Goal: Information Seeking & Learning: Find specific fact

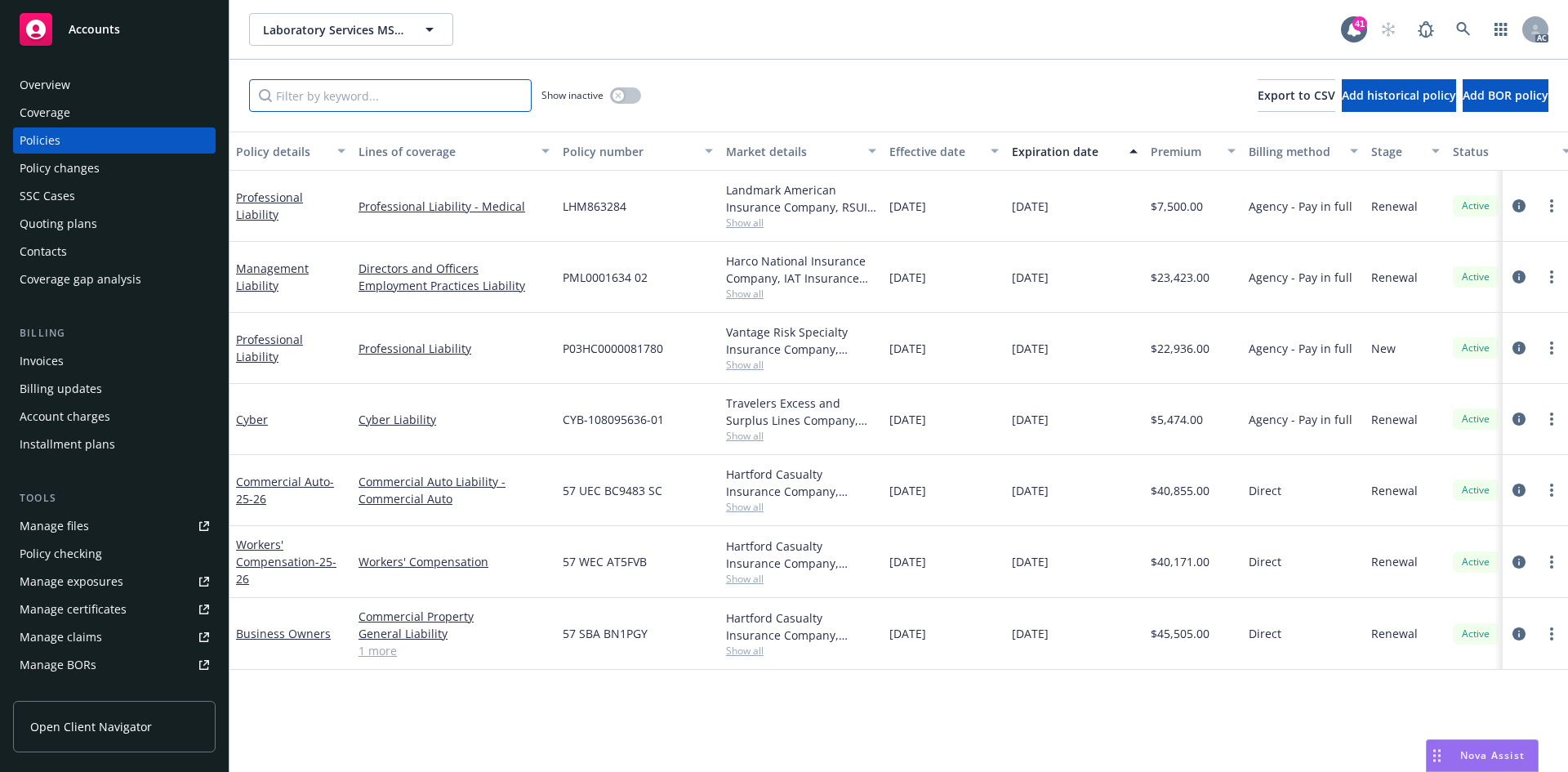
click at [405, 98] on input "Filter by keyword..." at bounding box center [390, 96] width 282 height 33
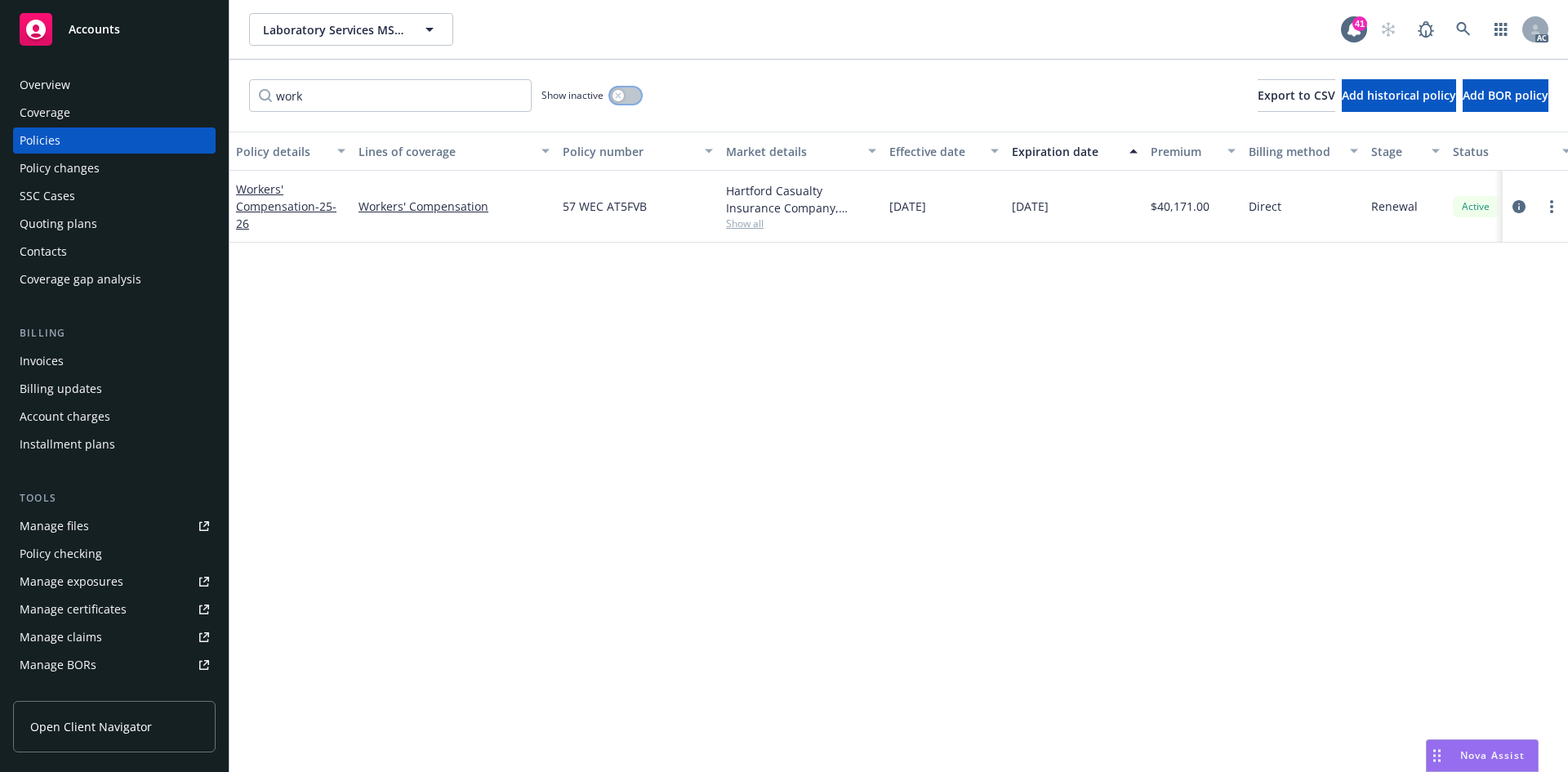
click at [620, 95] on icon "button" at bounding box center [617, 96] width 7 height 7
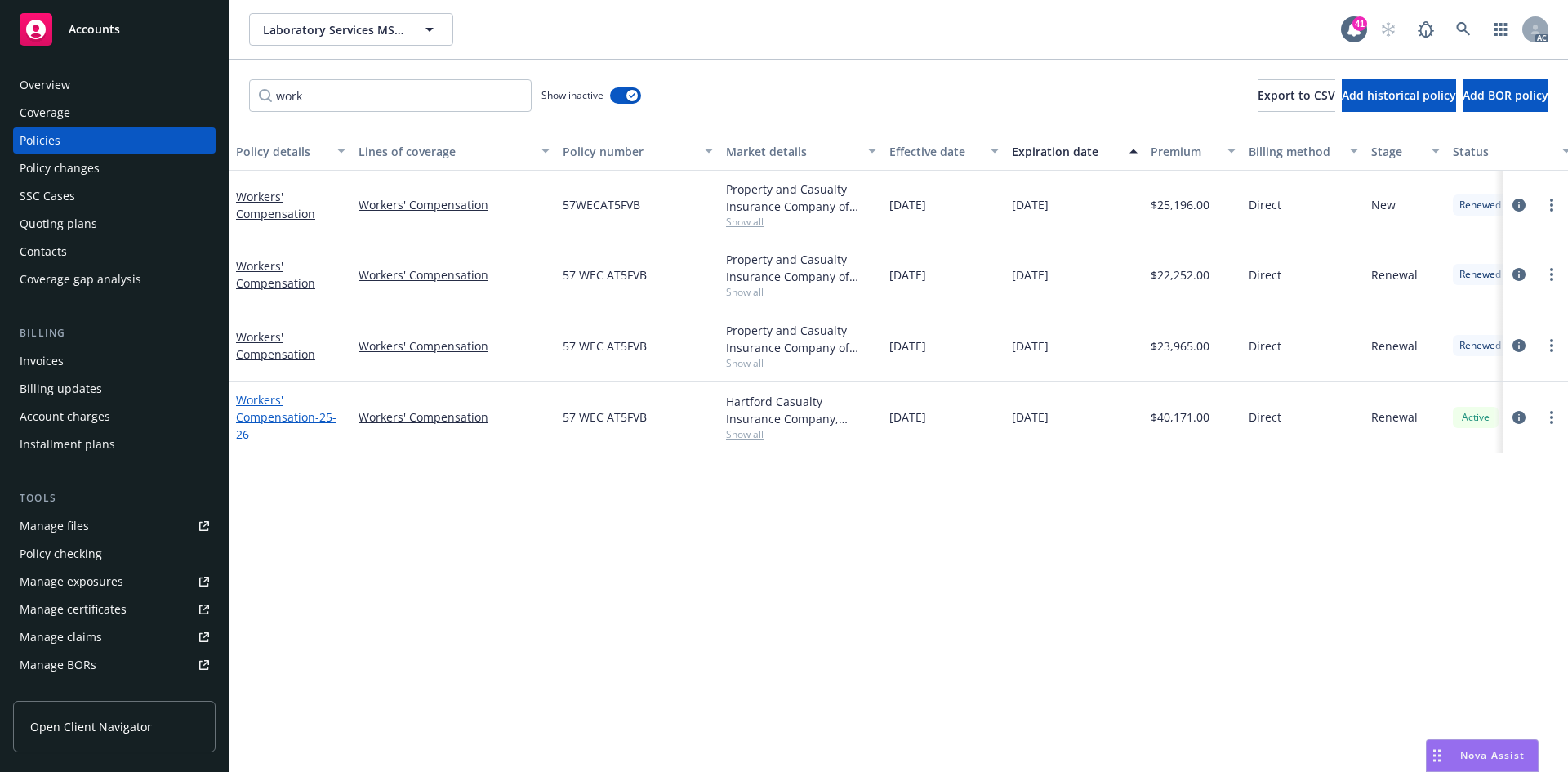
click at [281, 423] on link "Workers' Compensation - 25-26" at bounding box center [285, 417] width 100 height 50
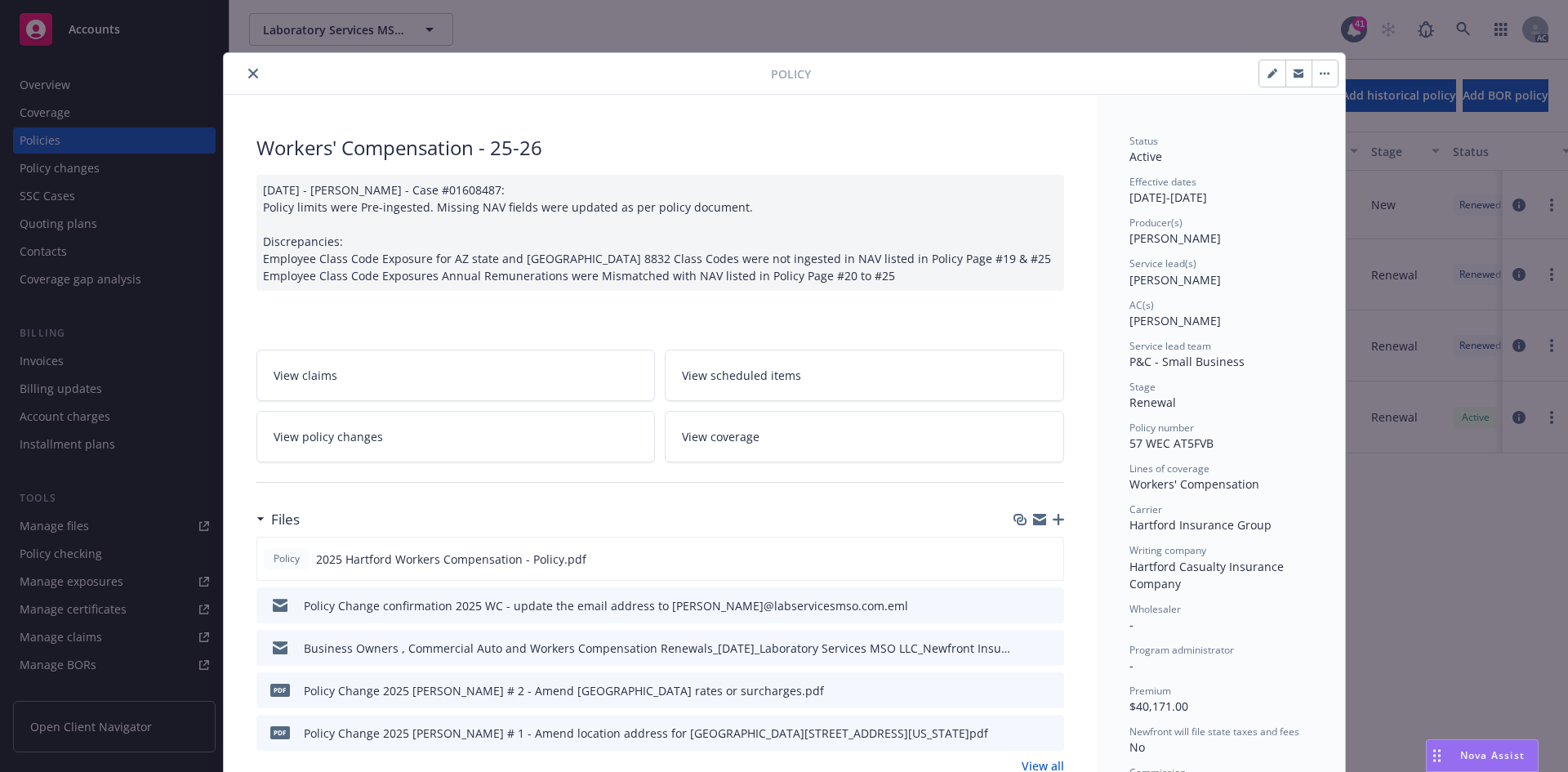
click at [252, 69] on button "close" at bounding box center [254, 74] width 20 height 20
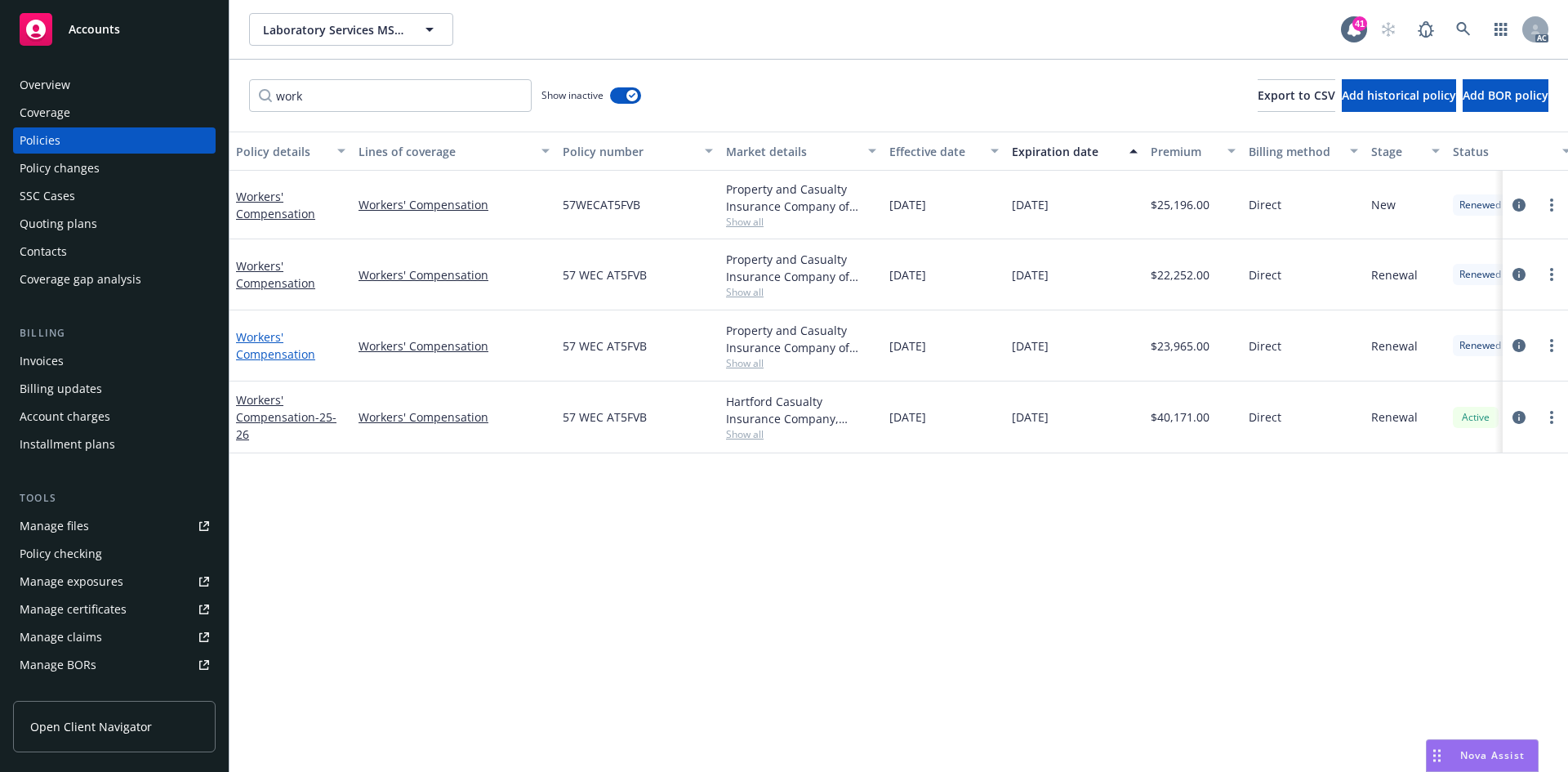
click at [299, 350] on link "Workers' Compensation" at bounding box center [275, 345] width 80 height 33
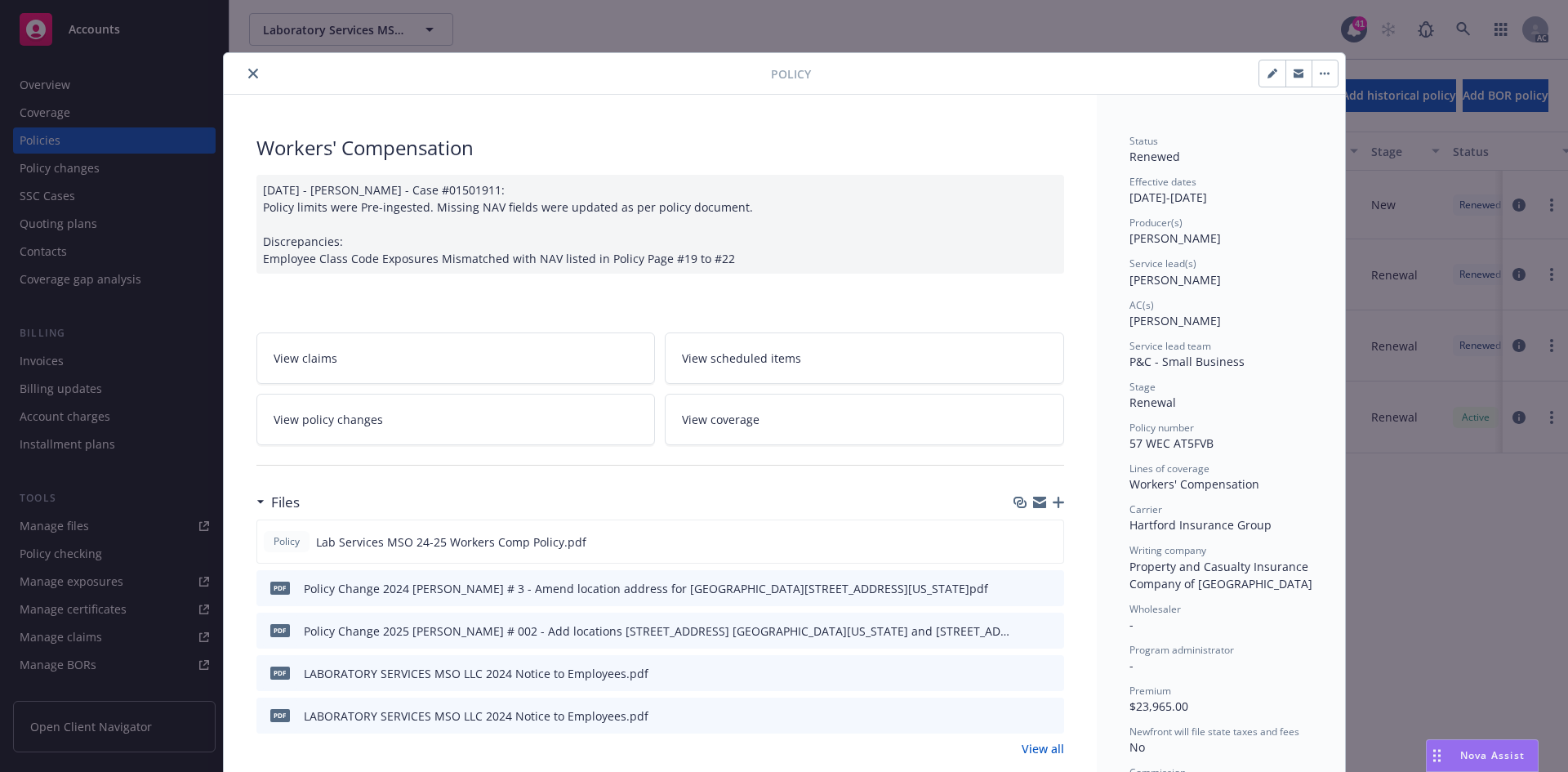
click at [249, 72] on icon "close" at bounding box center [254, 74] width 10 height 10
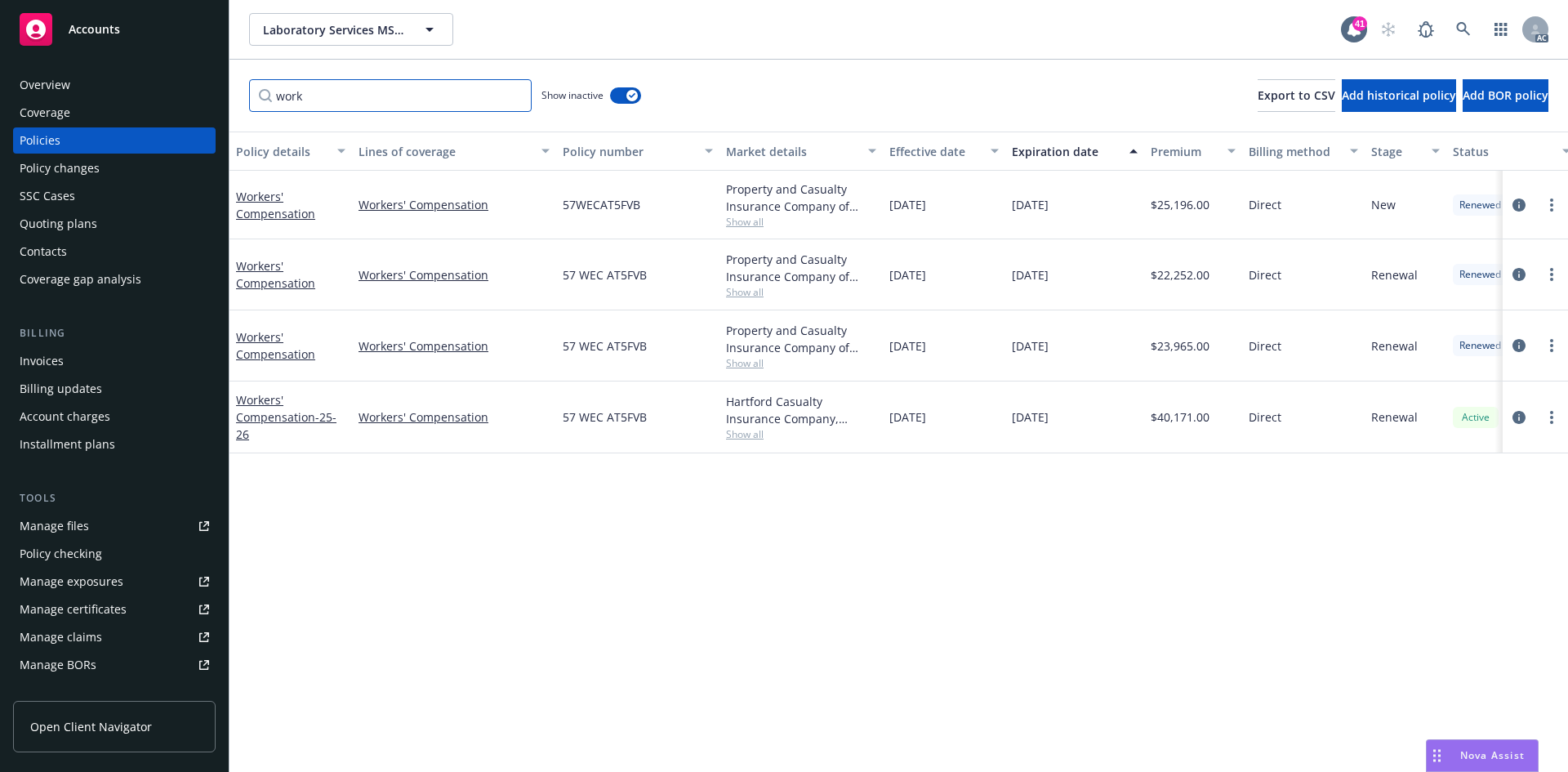
drag, startPoint x: 380, startPoint y: 88, endPoint x: 269, endPoint y: 90, distance: 111.0
click at [269, 90] on input "work" at bounding box center [390, 96] width 282 height 33
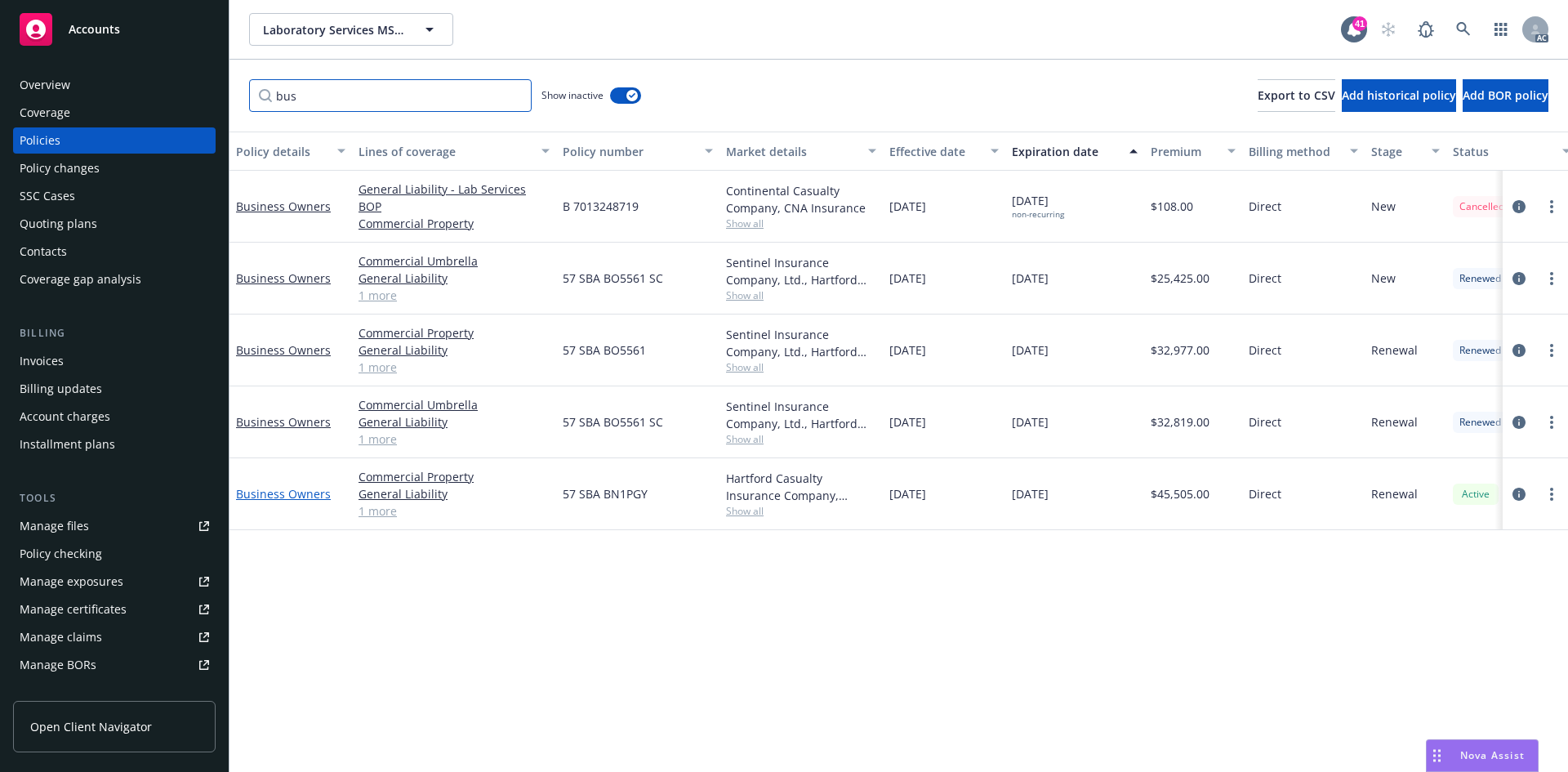
type input "bus"
click at [308, 490] on link "Business Owners" at bounding box center [282, 494] width 94 height 16
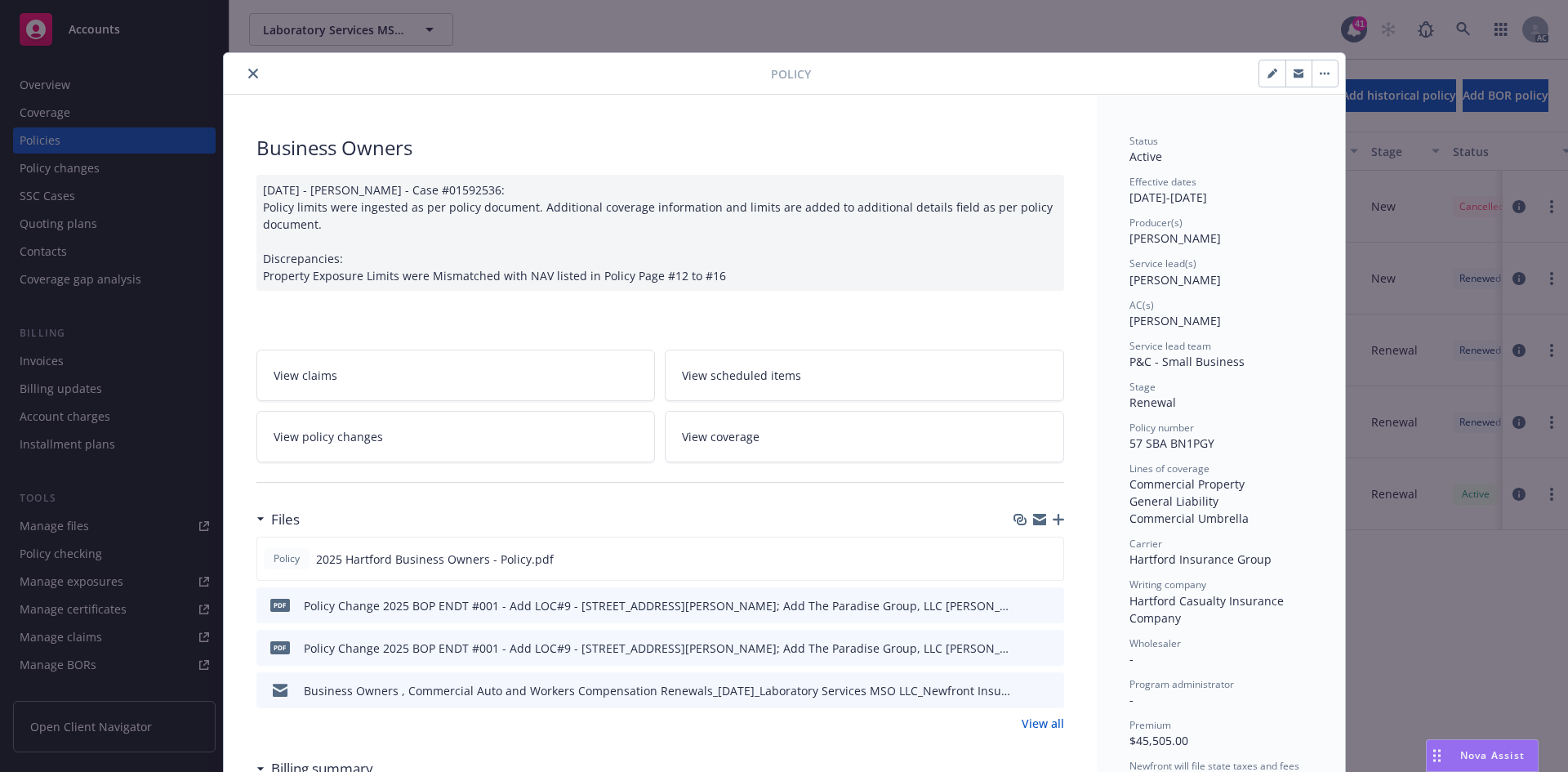
click at [244, 72] on button "close" at bounding box center [254, 74] width 20 height 20
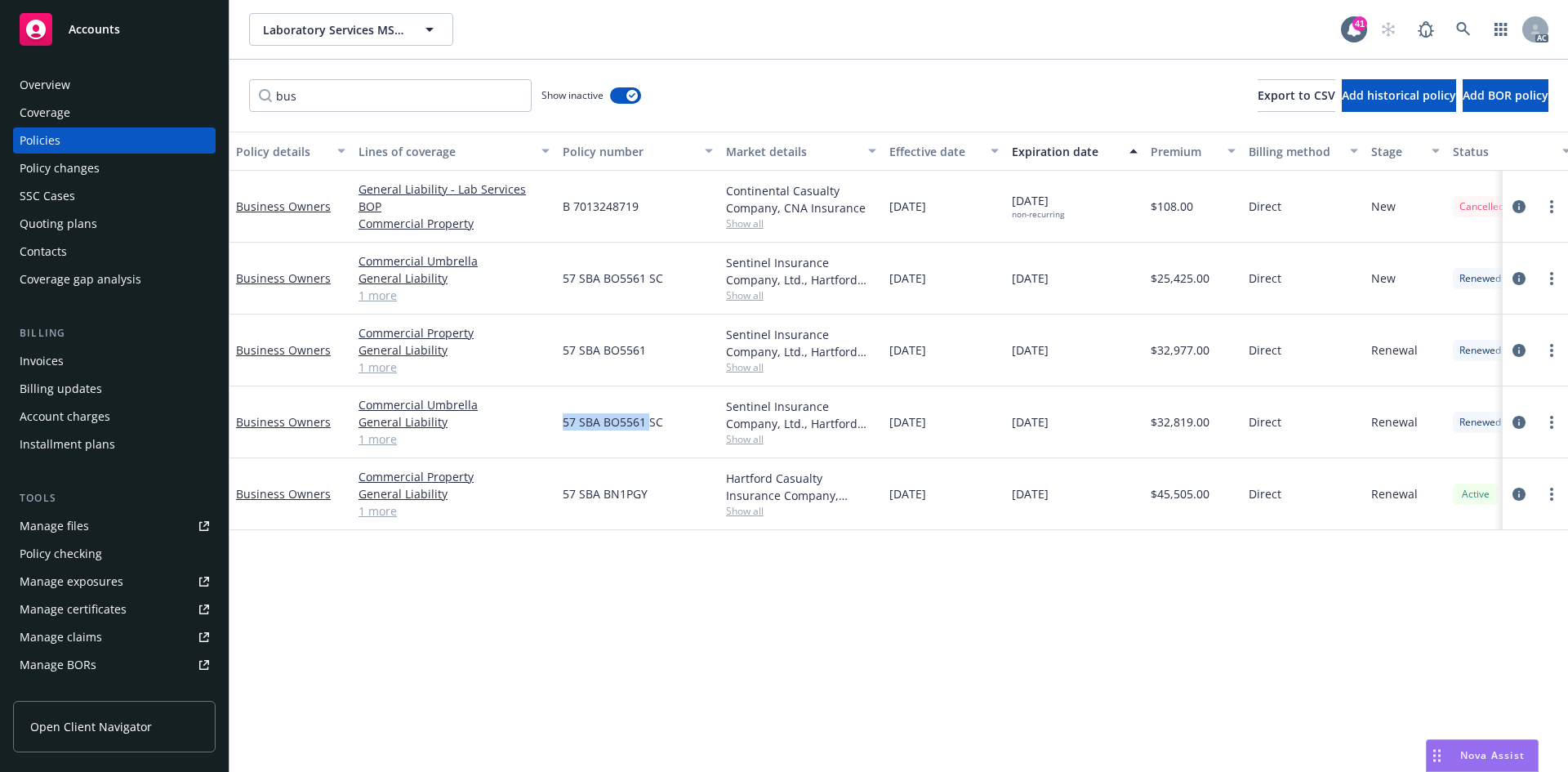
drag, startPoint x: 565, startPoint y: 428, endPoint x: 648, endPoint y: 428, distance: 83.0
click at [648, 428] on span "57 SBA BO5561 SC" at bounding box center [612, 422] width 100 height 17
copy span "57 SBA BO5561"
click at [260, 421] on link "Business Owners" at bounding box center [282, 422] width 94 height 16
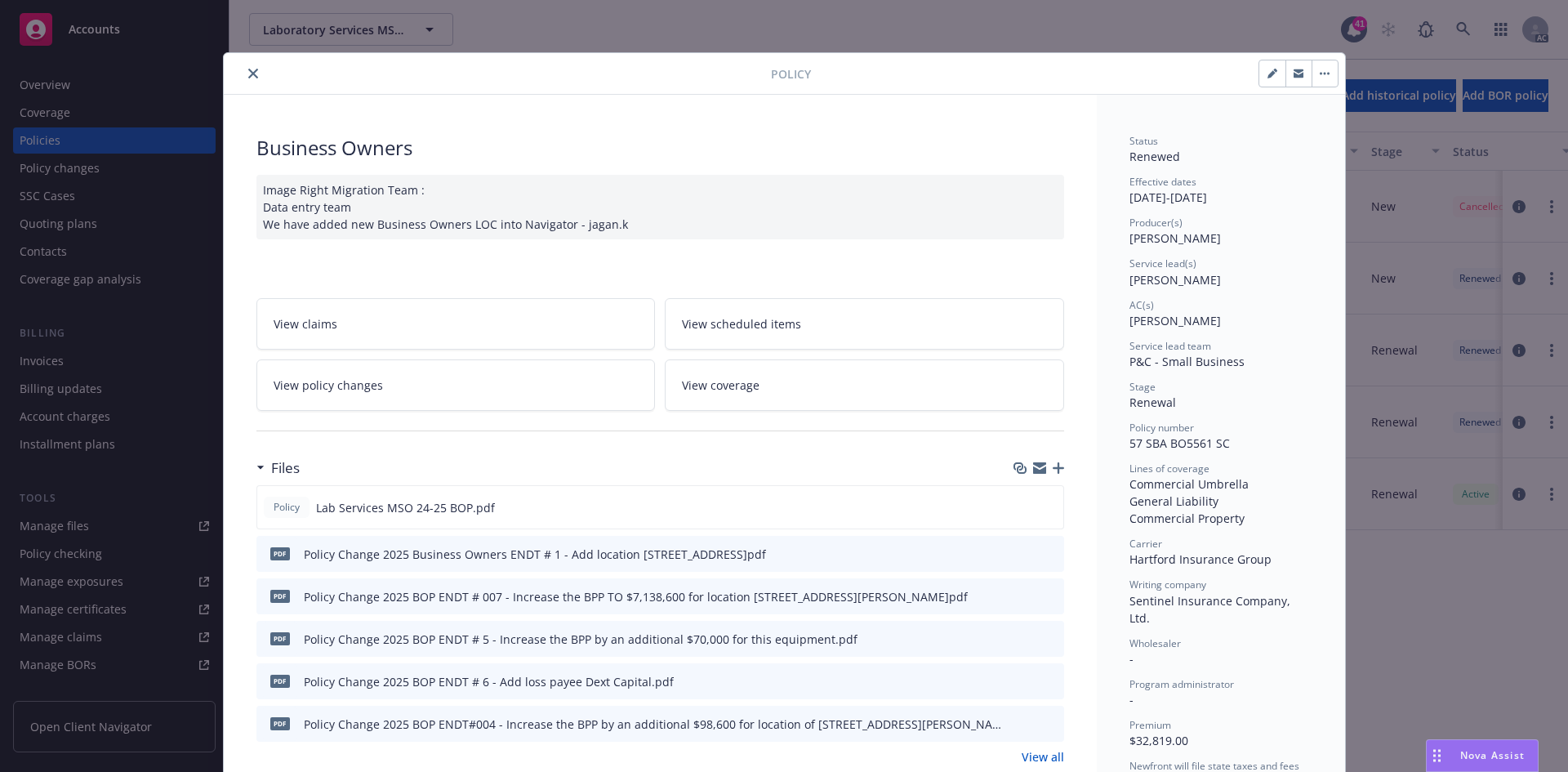
click at [485, 394] on link "View policy changes" at bounding box center [456, 385] width 400 height 52
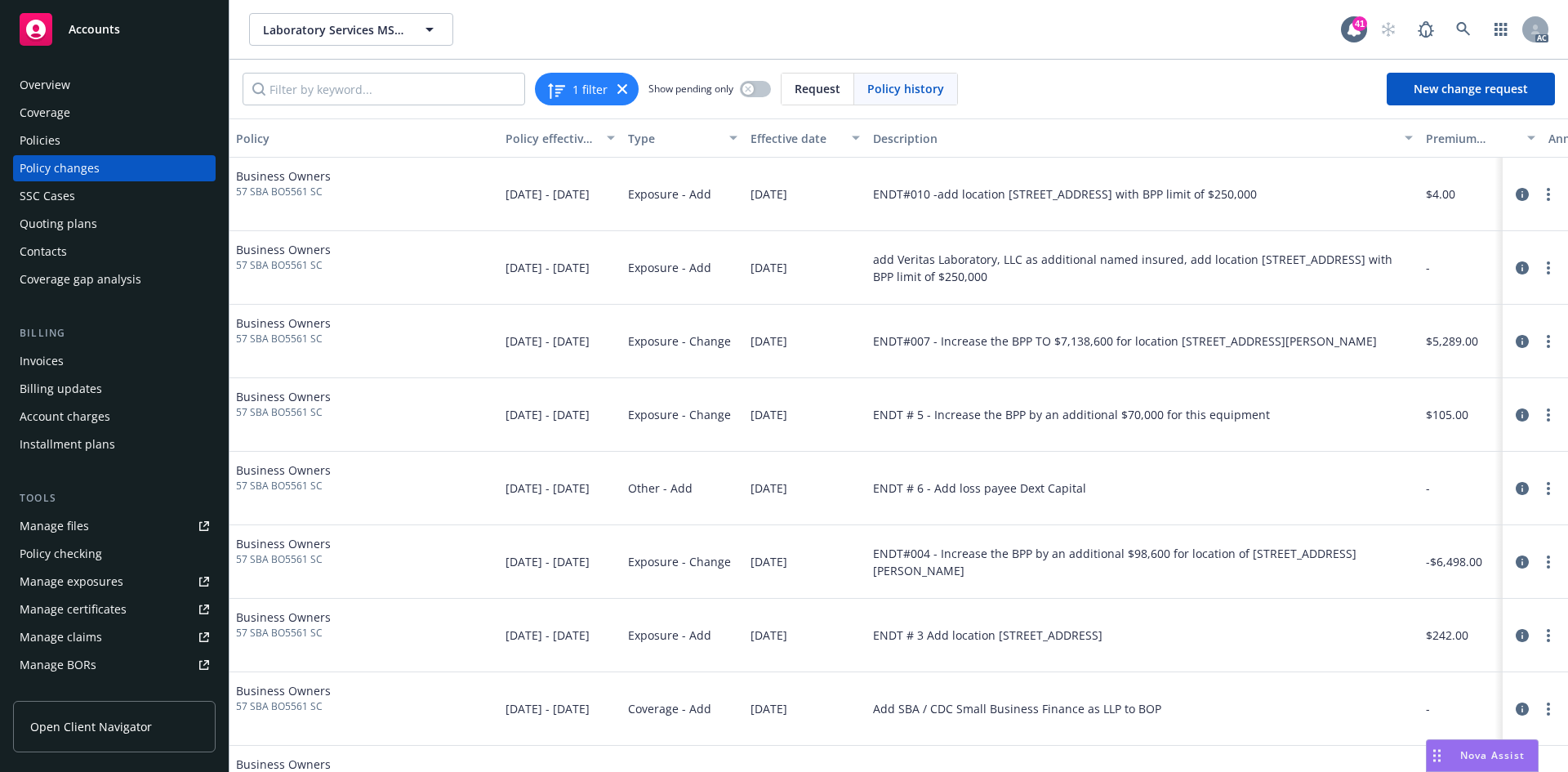
scroll to position [60, 0]
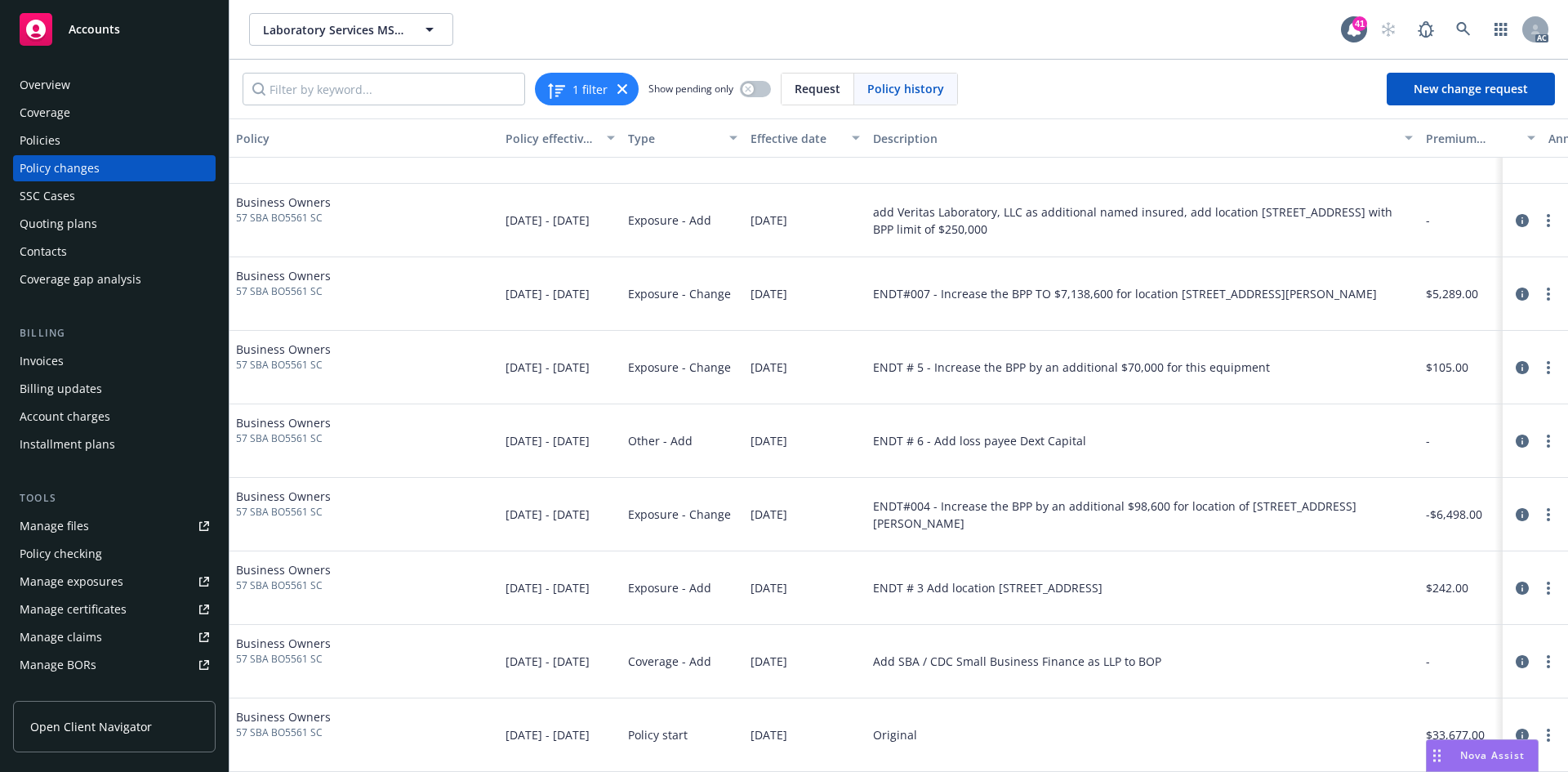
click at [102, 146] on div "Policies" at bounding box center [114, 140] width 190 height 26
